Goal: Information Seeking & Learning: Learn about a topic

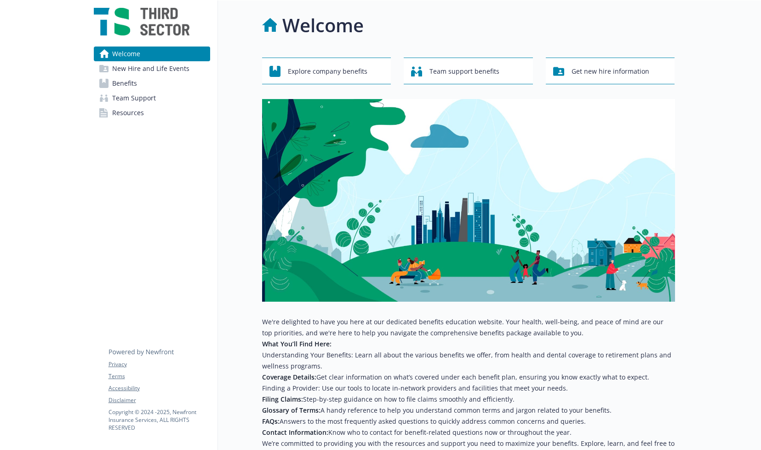
click at [145, 87] on link "Benefits" at bounding box center [152, 83] width 116 height 15
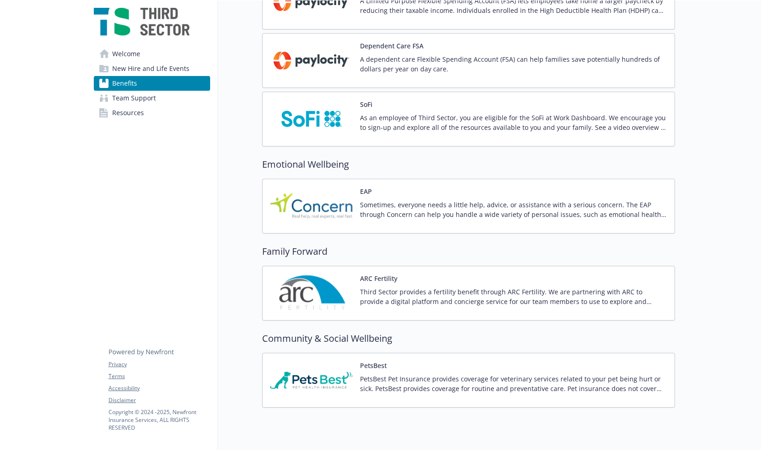
scroll to position [944, 0]
